Goal: Find specific page/section: Find specific page/section

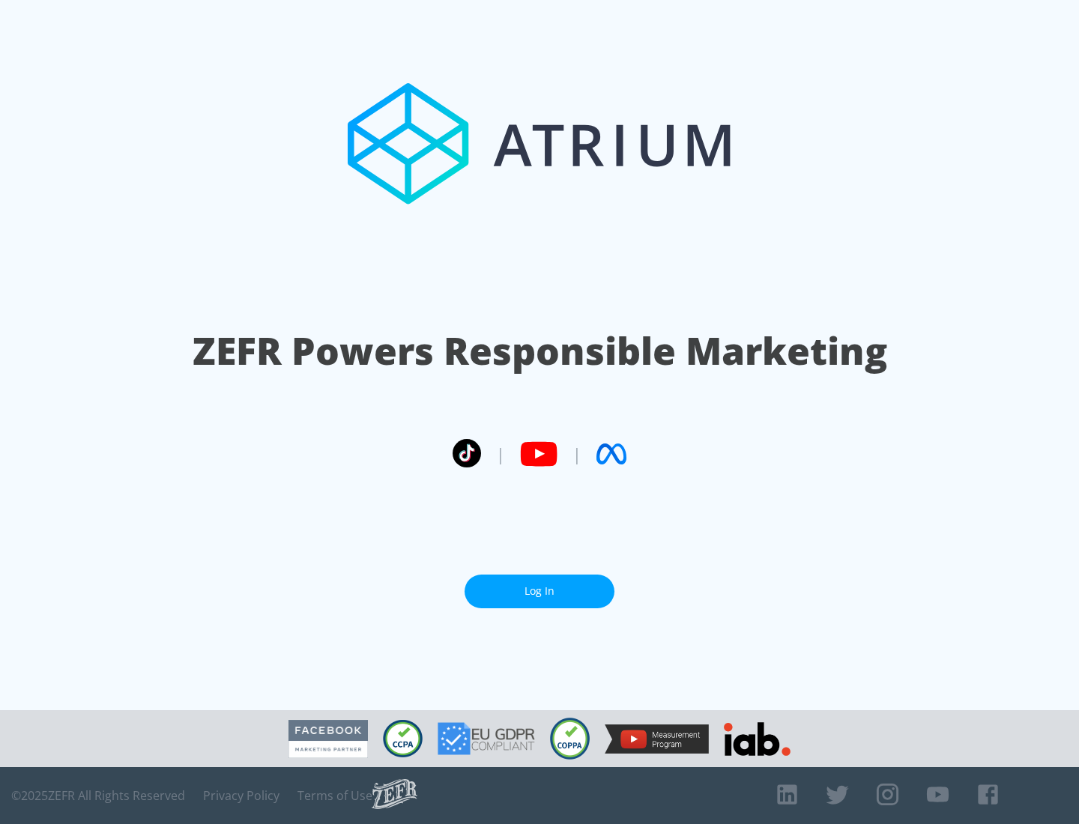
click at [539, 591] on link "Log In" at bounding box center [539, 592] width 150 height 34
